Goal: Feedback & Contribution: Submit feedback/report problem

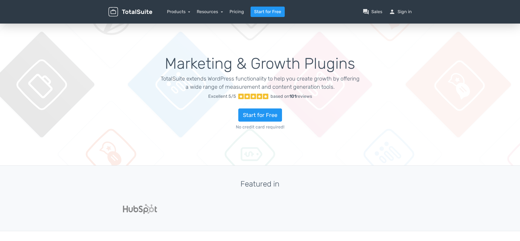
click at [403, 10] on link "person Sign in" at bounding box center [400, 11] width 23 height 7
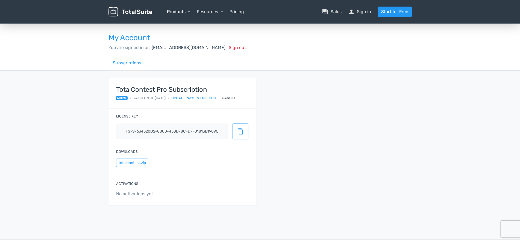
click at [184, 11] on link "Products" at bounding box center [179, 11] width 24 height 5
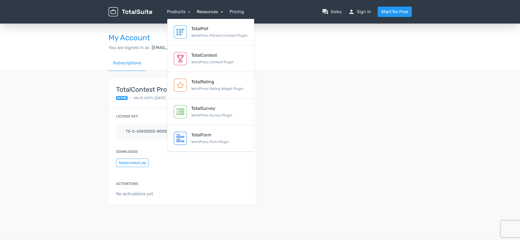
click at [210, 11] on link "Resources" at bounding box center [210, 11] width 26 height 5
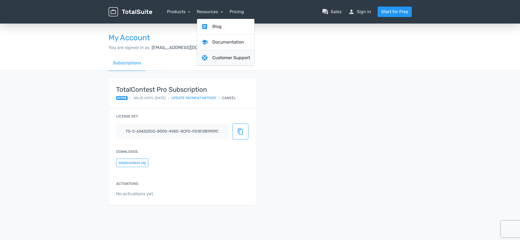
click at [215, 57] on link "support Customer Support" at bounding box center [225, 58] width 57 height 16
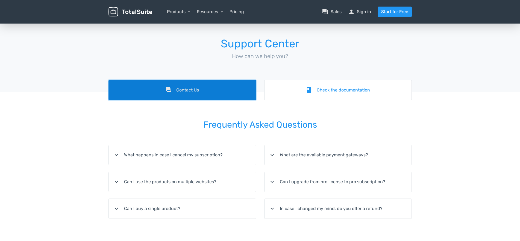
click at [189, 92] on link "forum Contact Us" at bounding box center [183, 90] width 148 height 20
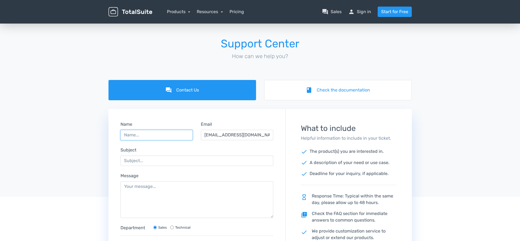
click at [145, 134] on input "Name" at bounding box center [157, 135] width 72 height 10
type input "Cathleen Fitzgerald"
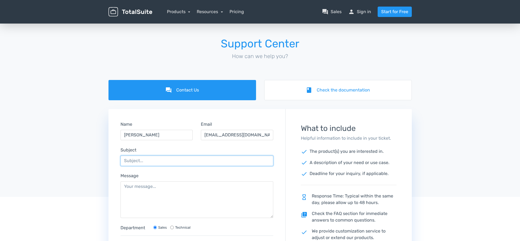
click at [131, 160] on input "Subject" at bounding box center [197, 160] width 153 height 10
type input "Editing BLOCKS"
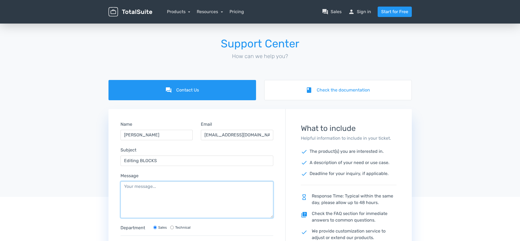
click at [138, 188] on textarea "Message" at bounding box center [197, 199] width 153 height 37
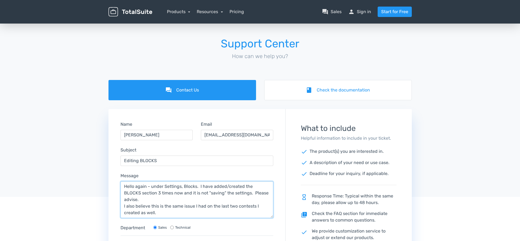
drag, startPoint x: 235, startPoint y: 191, endPoint x: 276, endPoint y: 193, distance: 40.5
click at [274, 193] on textarea "Hello again - under Settings, Blocks. I have added/created the BLOCKS section 3…" at bounding box center [197, 199] width 153 height 37
paste textarea "Please advise."
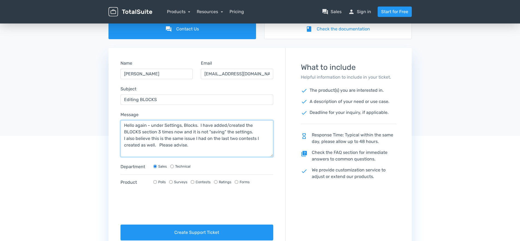
scroll to position [84, 0]
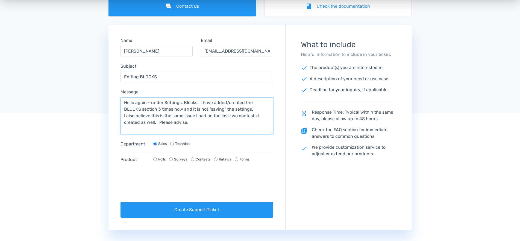
type textarea "Hello again - under Settings, Blocks. I have added/created the BLOCKS section 3…"
click at [172, 142] on input "Technical" at bounding box center [172, 144] width 4 height 4
radio input "true"
radio input "false"
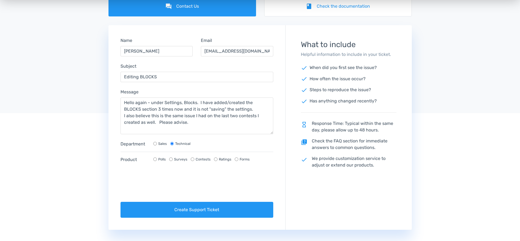
click at [194, 159] on input "Contests" at bounding box center [193, 159] width 4 height 4
radio input "true"
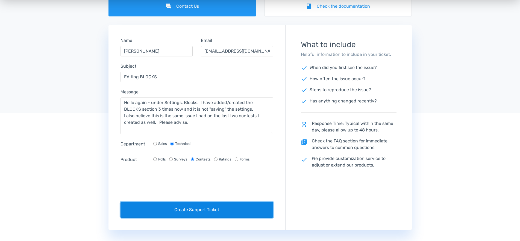
click at [155, 209] on button "Create Support Ticket" at bounding box center [197, 209] width 153 height 16
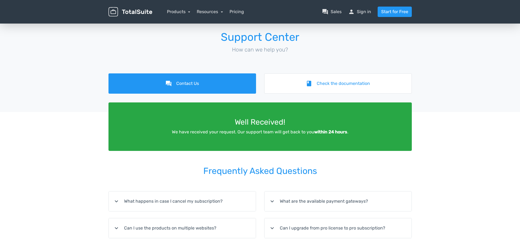
scroll to position [0, 0]
